Goal: Task Accomplishment & Management: Manage account settings

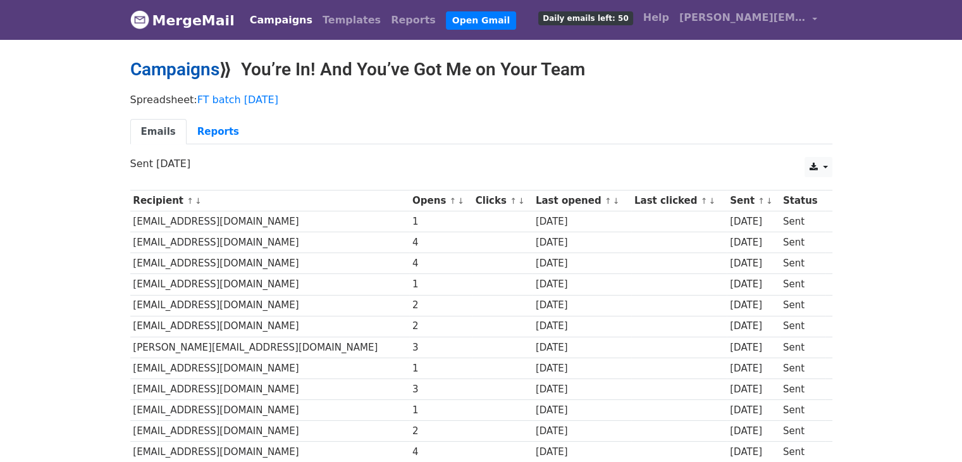
click at [164, 66] on link "Campaigns" at bounding box center [174, 69] width 89 height 21
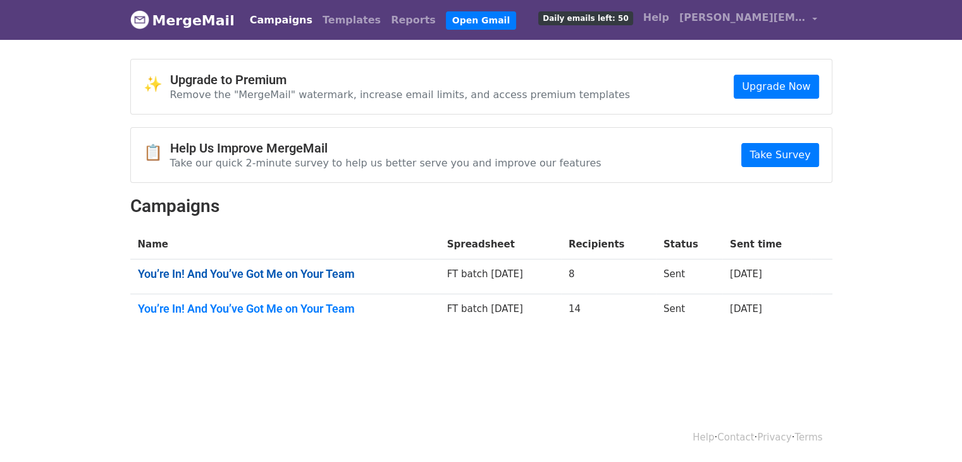
click at [216, 273] on link "You’re In! And You’ve Got Me on Your Team" at bounding box center [285, 274] width 294 height 14
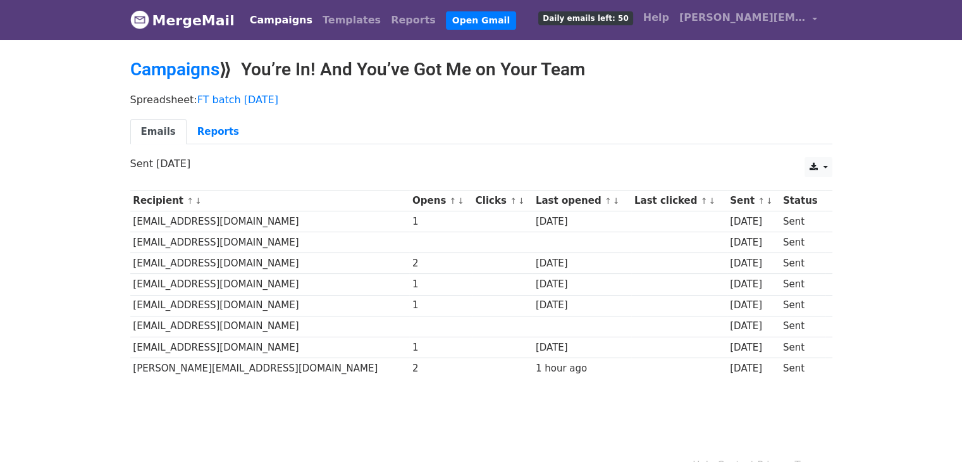
scroll to position [27, 0]
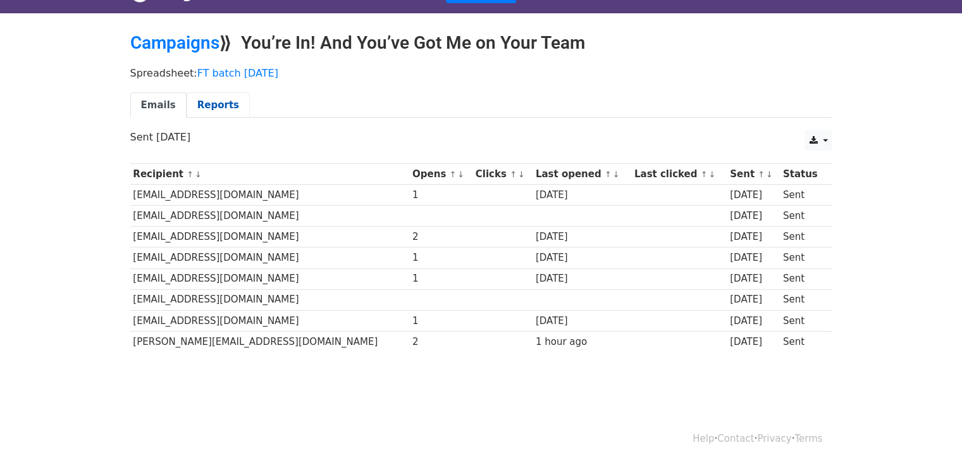
click at [200, 104] on link "Reports" at bounding box center [218, 105] width 63 height 26
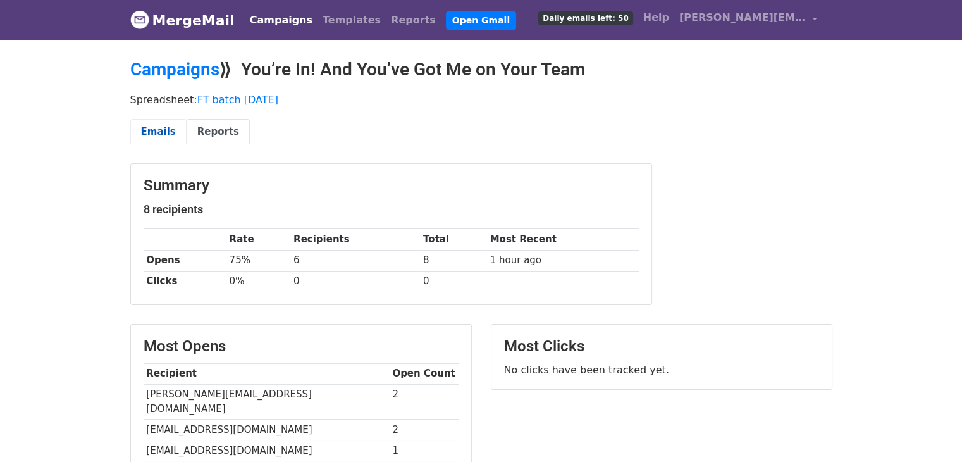
click at [160, 126] on link "Emails" at bounding box center [158, 132] width 56 height 26
